Goal: Information Seeking & Learning: Learn about a topic

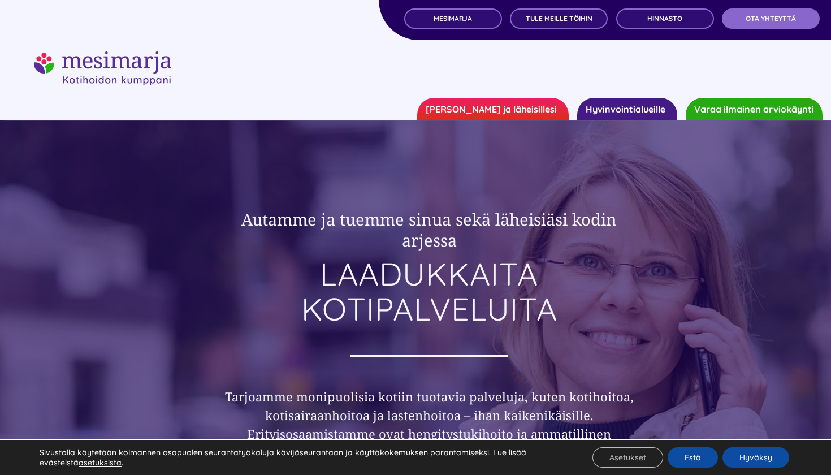
click at [553, 7] on div "MESIMARJA TULE MEILLE TÖIHIN Hinnasto OTA YHTEYTTÄ" at bounding box center [605, 20] width 452 height 40
click at [544, 20] on span "TULE MEILLE TÖIHIN" at bounding box center [559, 19] width 67 height 8
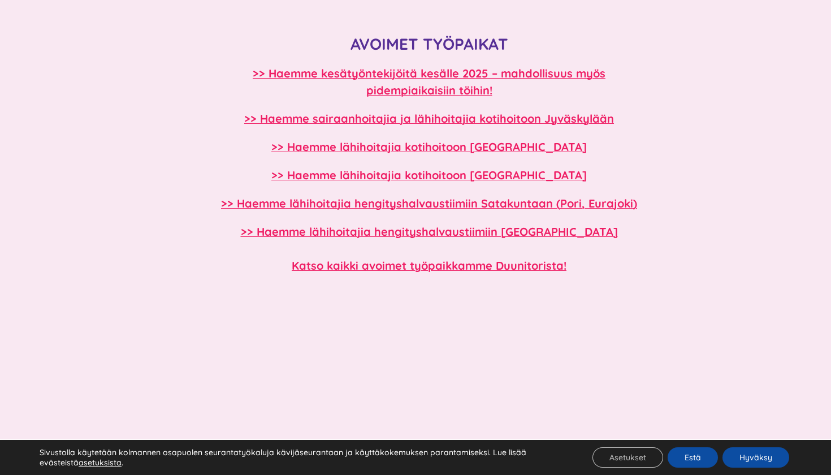
scroll to position [1013, 0]
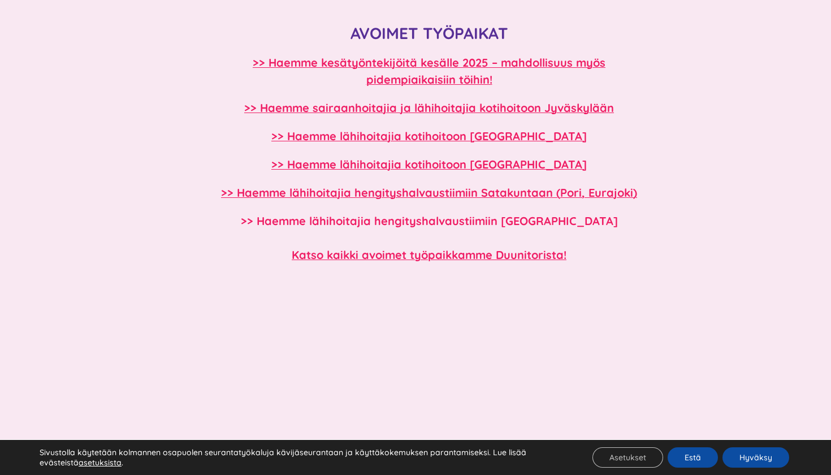
click at [469, 223] on b ">> Haemme lähihoitajia hengityshalvaustiimiin Tampereelle" at bounding box center [429, 221] width 377 height 14
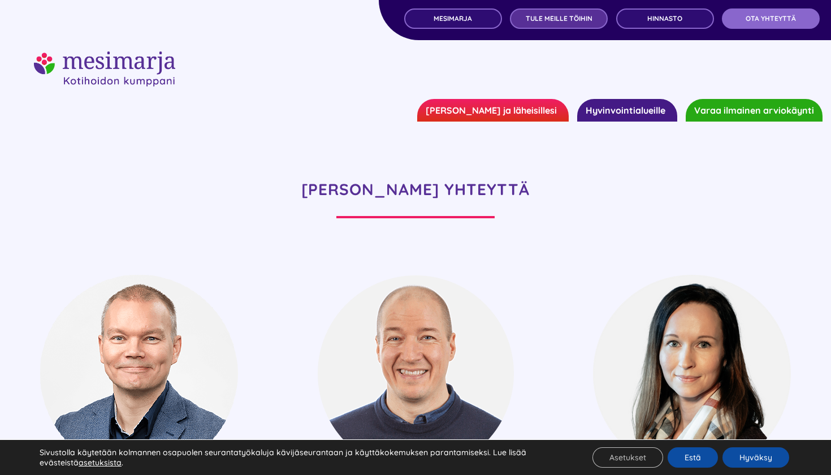
click at [533, 25] on link "TULE MEILLE TÖIHIN" at bounding box center [559, 18] width 98 height 20
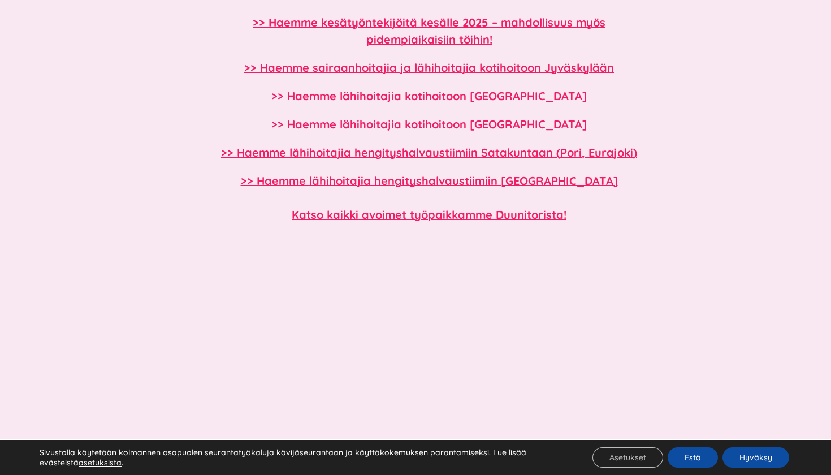
scroll to position [1054, 0]
